Goal: Transaction & Acquisition: Purchase product/service

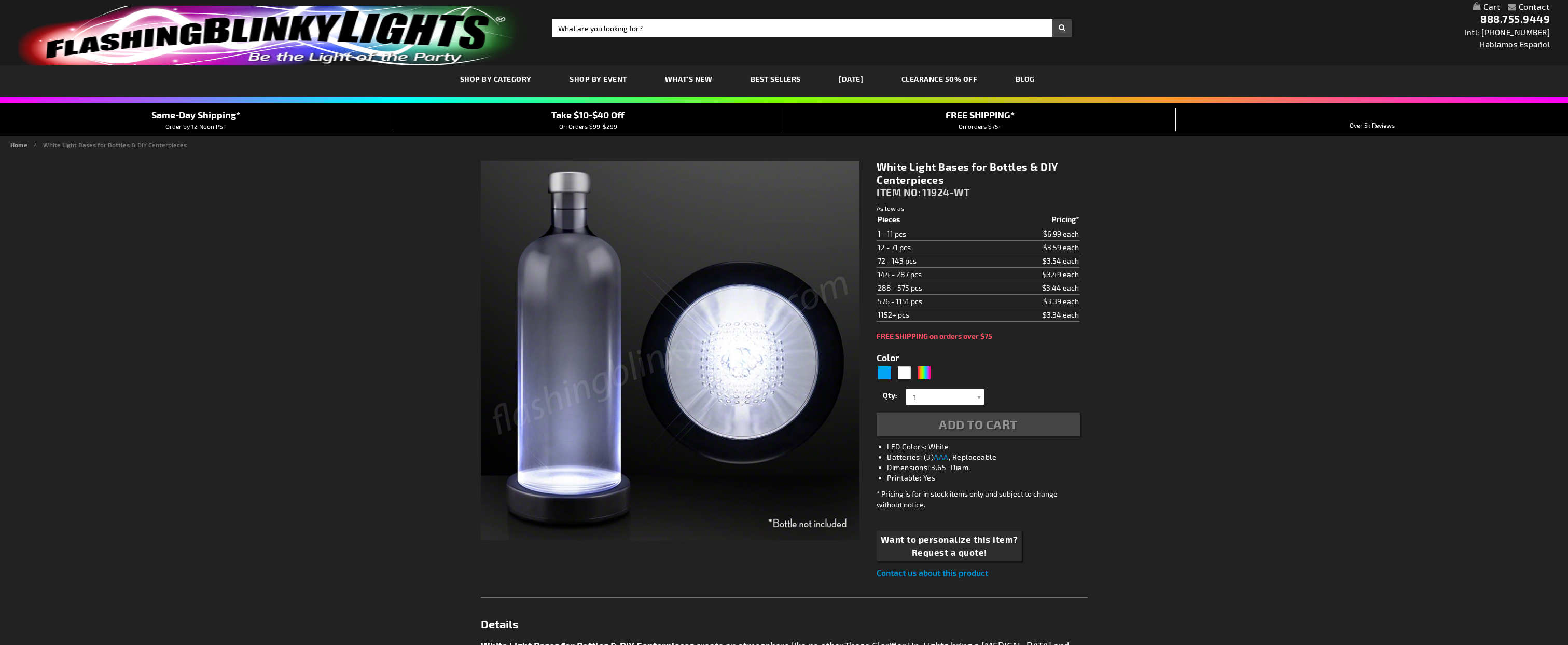
type input "5646"
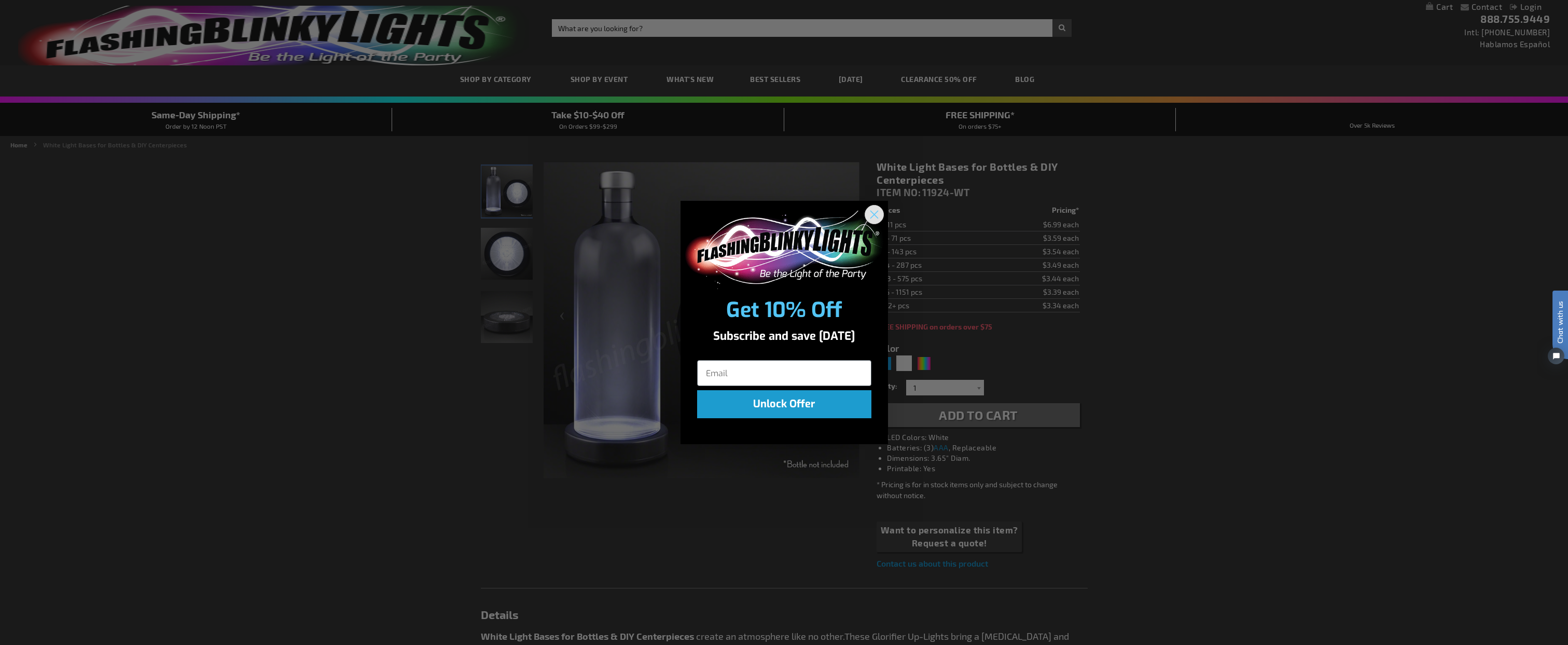
click at [874, 213] on icon "Close dialog" at bounding box center [874, 215] width 8 height 8
